Goal: Check status: Check status

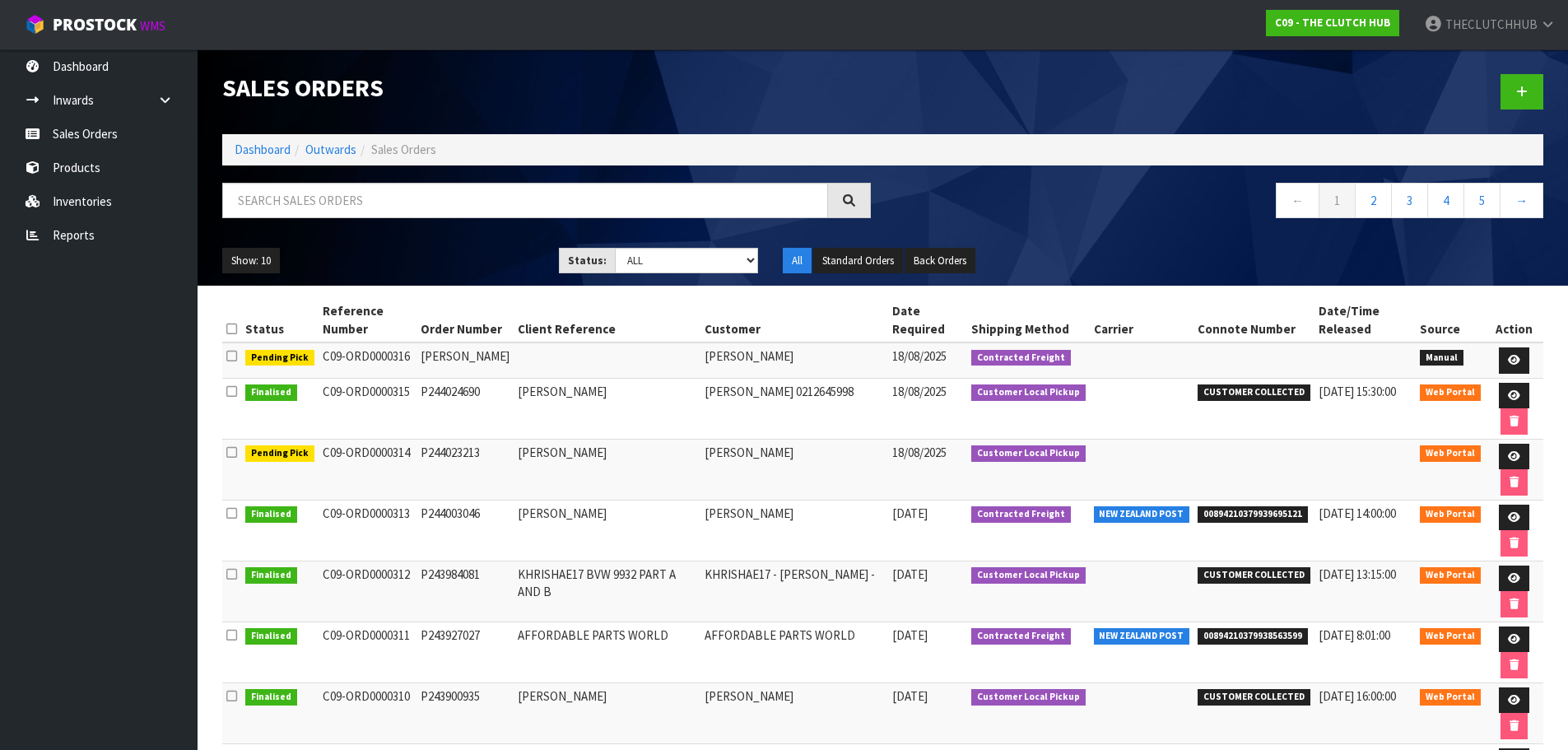
drag, startPoint x: 475, startPoint y: 371, endPoint x: 316, endPoint y: 350, distance: 160.4
click at [316, 350] on tr "Pending Pick C09-ORD0000316 DANNY TRISTRAM DANNY TRISTRAM 18/08/2025 Contracted…" at bounding box center [883, 360] width 1321 height 35
drag, startPoint x: 470, startPoint y: 374, endPoint x: 320, endPoint y: 362, distance: 150.5
click at [320, 362] on tr "Pending Pick C09-ORD0000316 DANNY TRISTRAM DANNY TRISTRAM 18/08/2025 Contracted…" at bounding box center [883, 360] width 1321 height 35
copy tr "C09-ORD0000316 DANNY TRISTRAM"
